Goal: Task Accomplishment & Management: Use online tool/utility

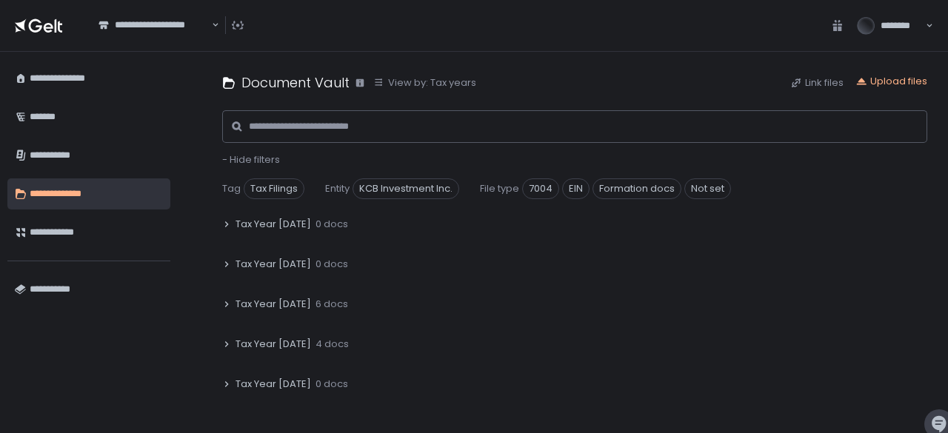
scroll to position [254, 0]
click at [227, 304] on icon at bounding box center [226, 305] width 9 height 9
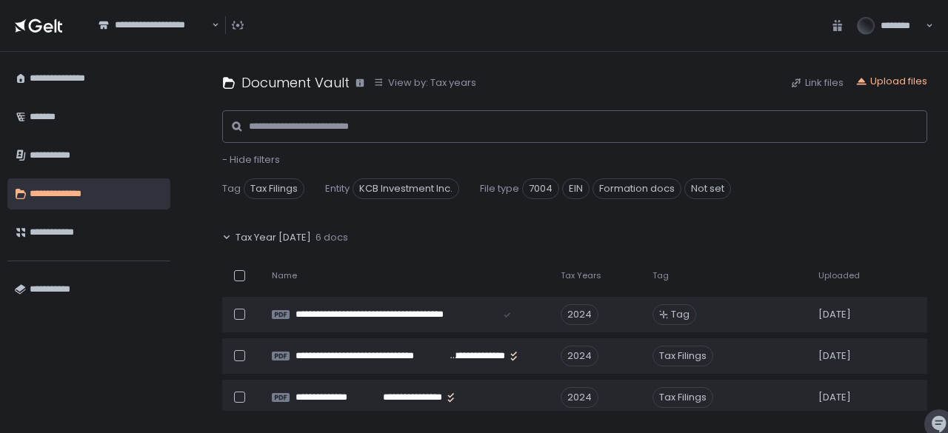
scroll to position [322, 0]
click at [903, 81] on div "Upload files" at bounding box center [891, 81] width 72 height 13
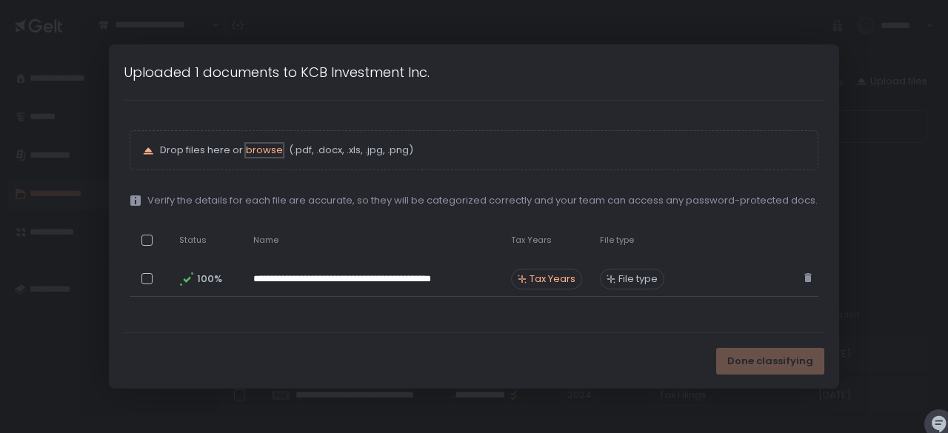
scroll to position [362, 0]
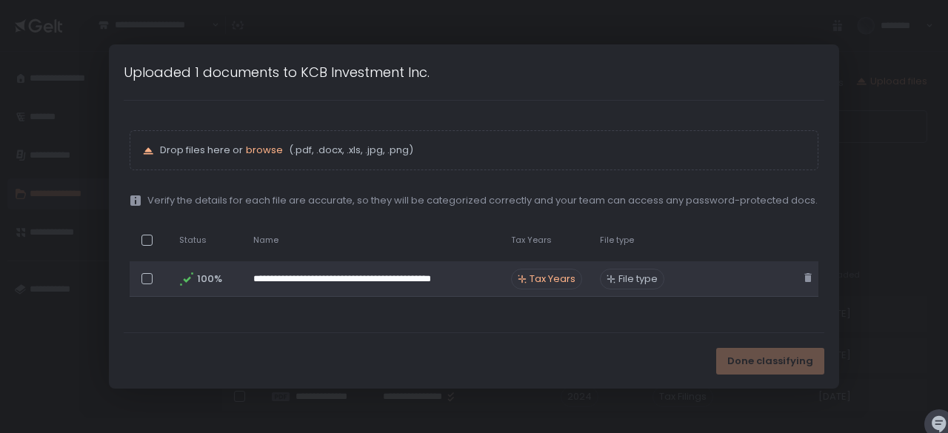
click at [557, 283] on span "Tax Years" at bounding box center [552, 278] width 46 height 13
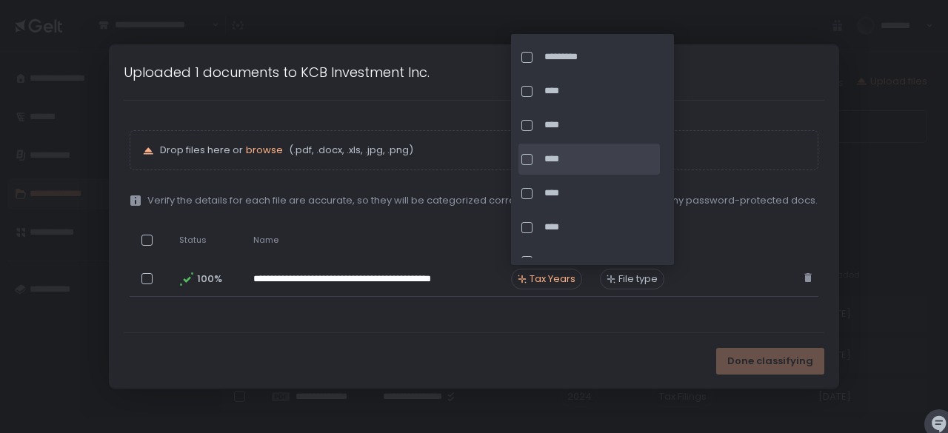
click at [529, 160] on div at bounding box center [526, 159] width 11 height 11
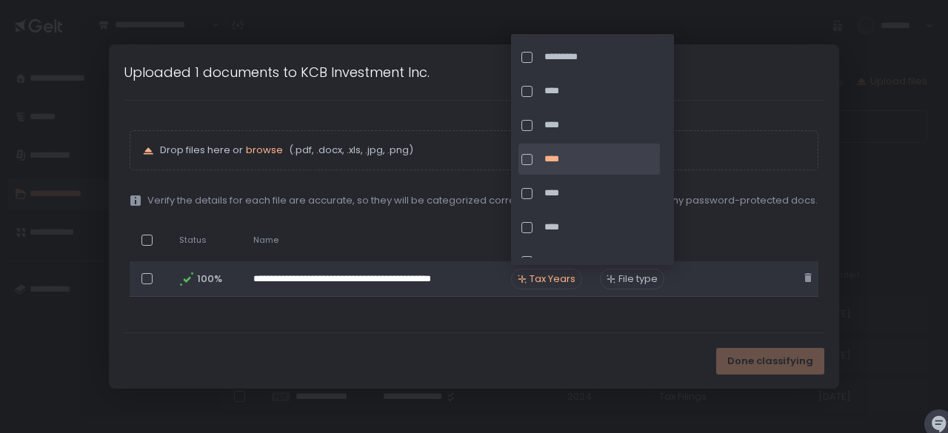
click at [651, 287] on div "File type" at bounding box center [632, 279] width 64 height 21
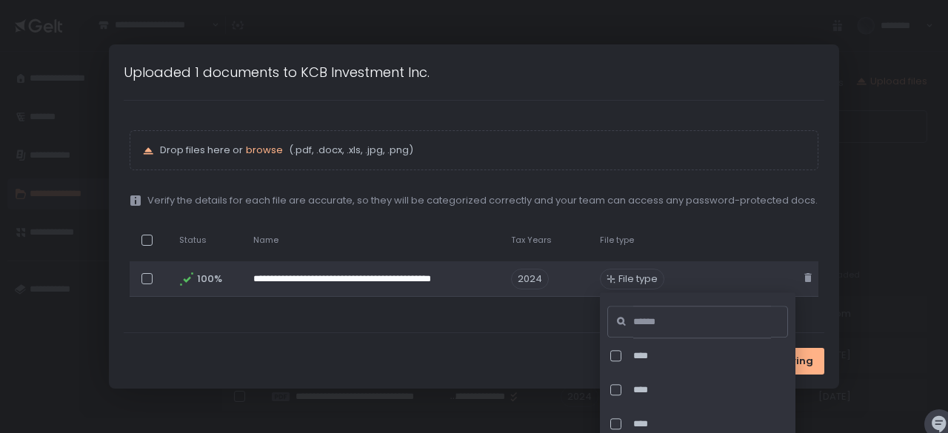
scroll to position [2019, 0]
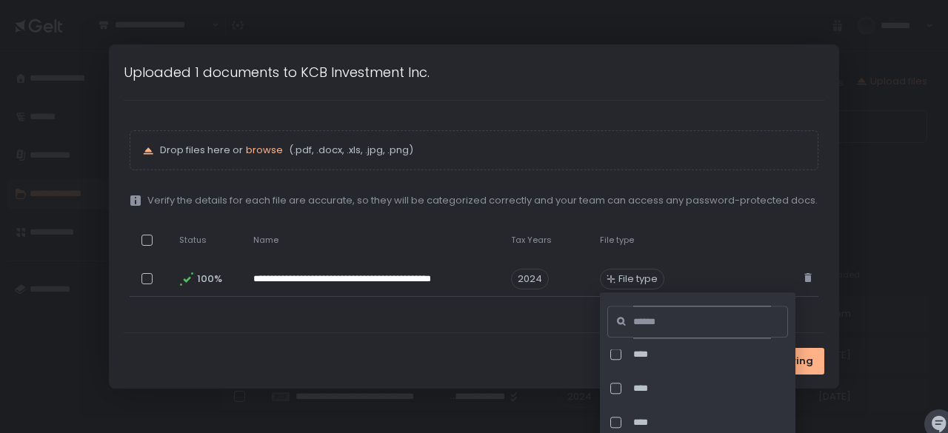
click at [718, 323] on input at bounding box center [702, 322] width 138 height 33
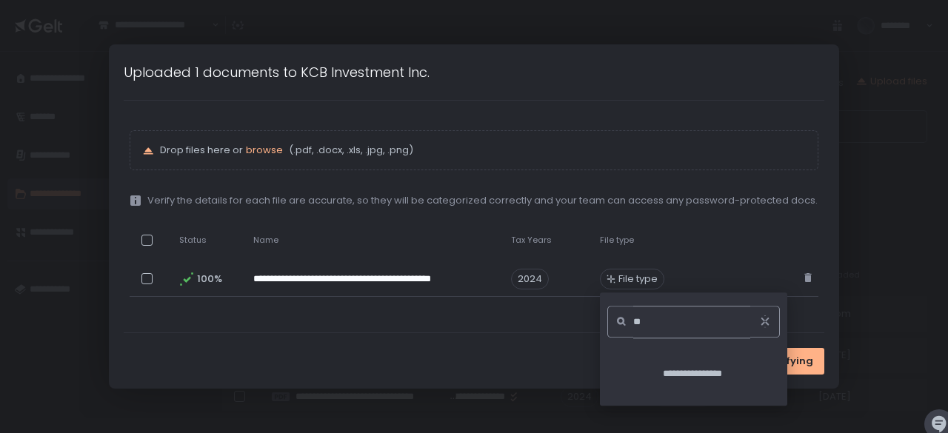
type input "*"
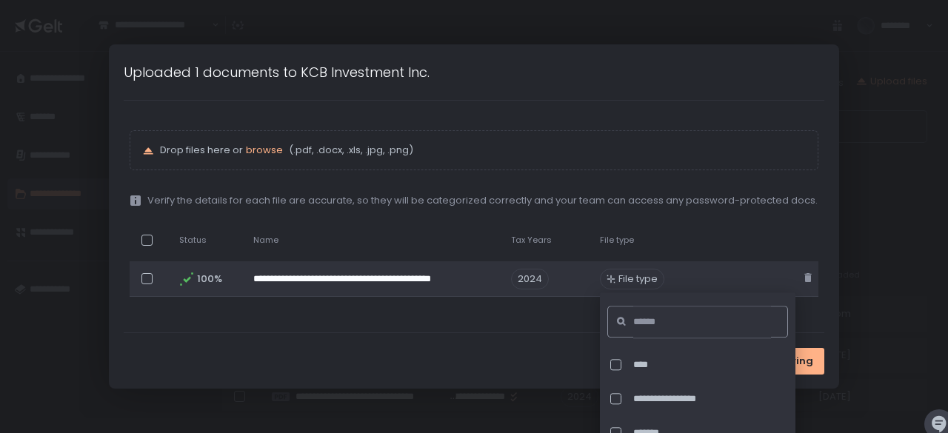
click at [739, 266] on td at bounding box center [735, 279] width 124 height 36
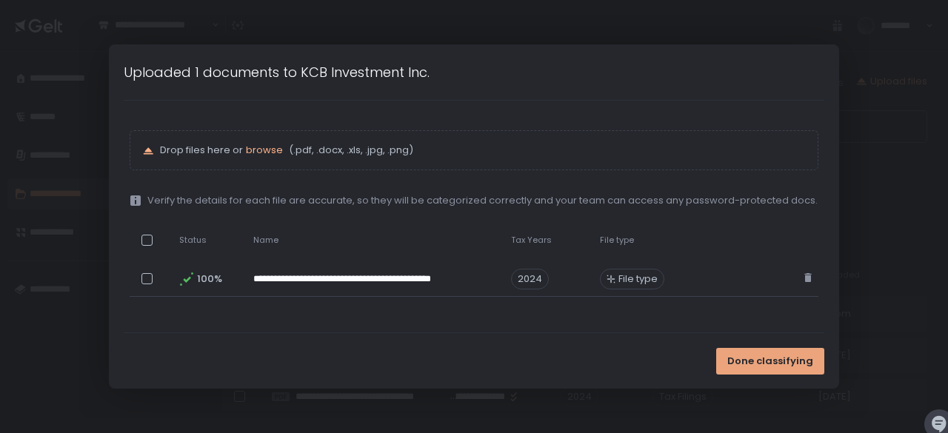
click at [779, 363] on span "Done classifying" at bounding box center [770, 361] width 86 height 13
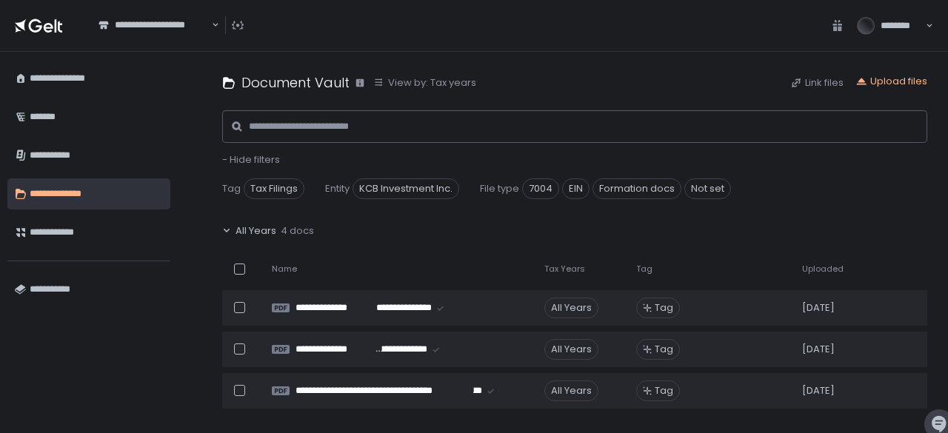
click at [906, 31] on span "********" at bounding box center [900, 25] width 41 height 13
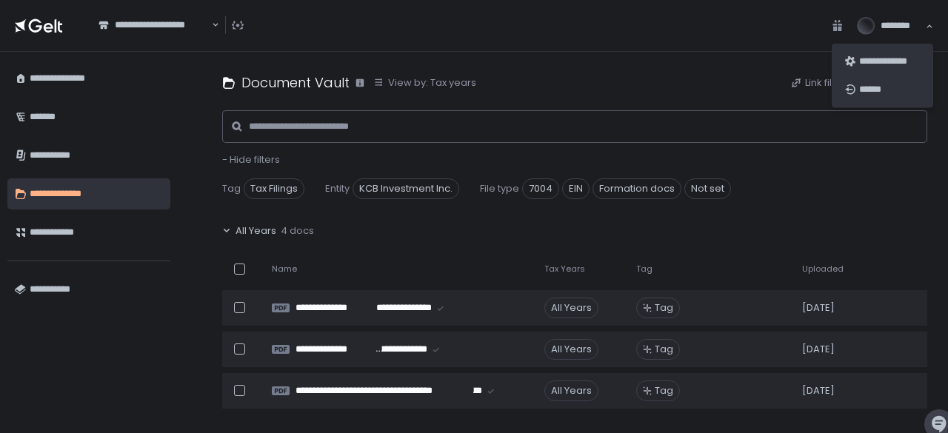
click at [871, 95] on div "******" at bounding box center [889, 89] width 61 height 13
